Goal: Find specific page/section: Find specific page/section

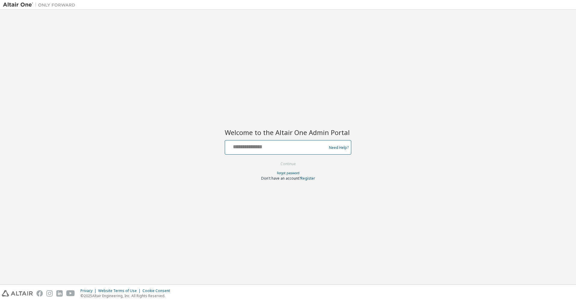
click at [251, 149] on input "text" at bounding box center [276, 145] width 98 height 9
click at [276, 151] on div at bounding box center [276, 146] width 98 height 11
click at [293, 151] on div at bounding box center [276, 146] width 98 height 11
click at [290, 143] on input "text" at bounding box center [276, 145] width 98 height 9
click at [248, 151] on div at bounding box center [276, 146] width 98 height 11
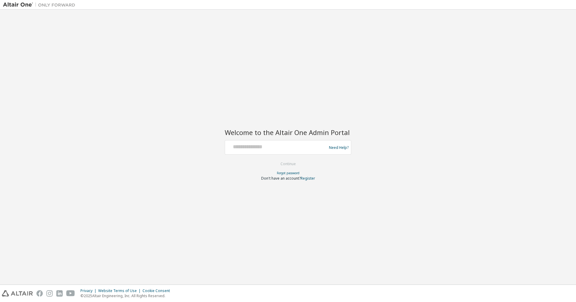
click at [248, 151] on div at bounding box center [276, 146] width 98 height 11
click at [247, 147] on input "text" at bounding box center [276, 145] width 98 height 9
type input "**********"
click at [292, 165] on button "Continue" at bounding box center [288, 163] width 28 height 9
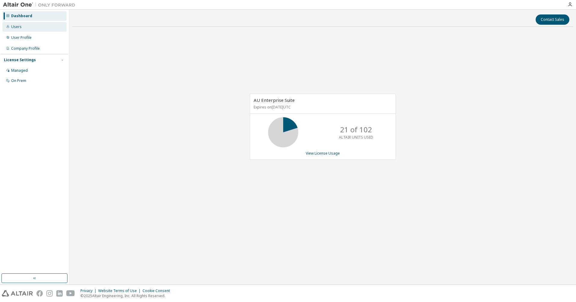
click at [14, 27] on div "Users" at bounding box center [16, 26] width 11 height 5
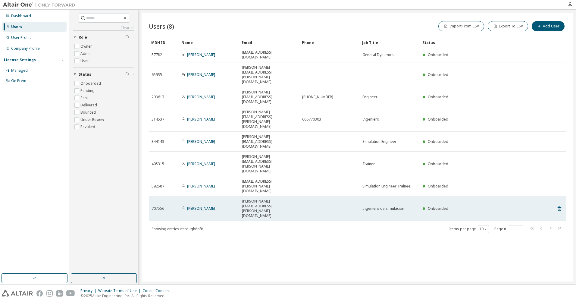
click at [155, 206] on span "707556" at bounding box center [157, 208] width 13 height 5
